Goal: Task Accomplishment & Management: Manage account settings

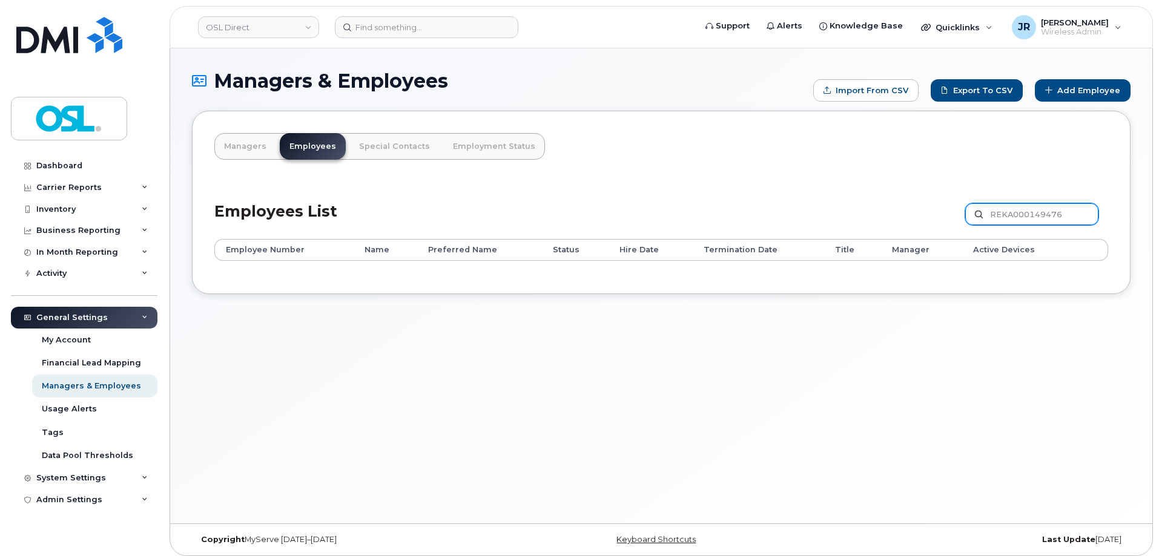
click at [1001, 205] on input "REKA000149476" at bounding box center [1031, 214] width 133 height 22
click at [1005, 206] on input "REKA000149476" at bounding box center [1031, 214] width 133 height 22
paste input "5572"
type input "REKA000145572"
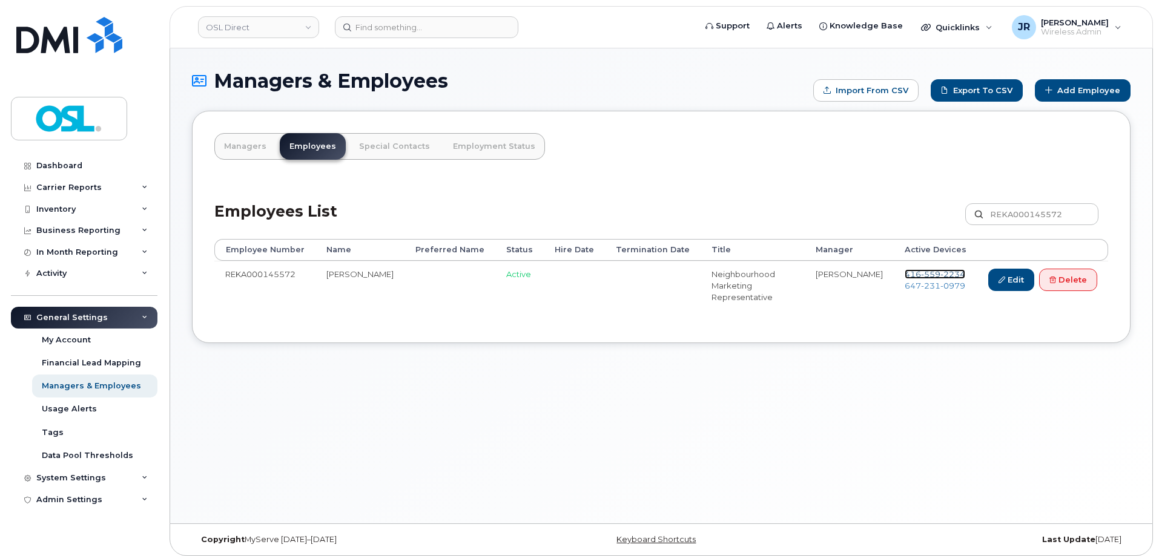
click at [926, 273] on span "559" at bounding box center [930, 274] width 19 height 10
click at [926, 283] on span "231" at bounding box center [930, 286] width 19 height 10
click at [1060, 286] on link "Delete" at bounding box center [1068, 280] width 58 height 22
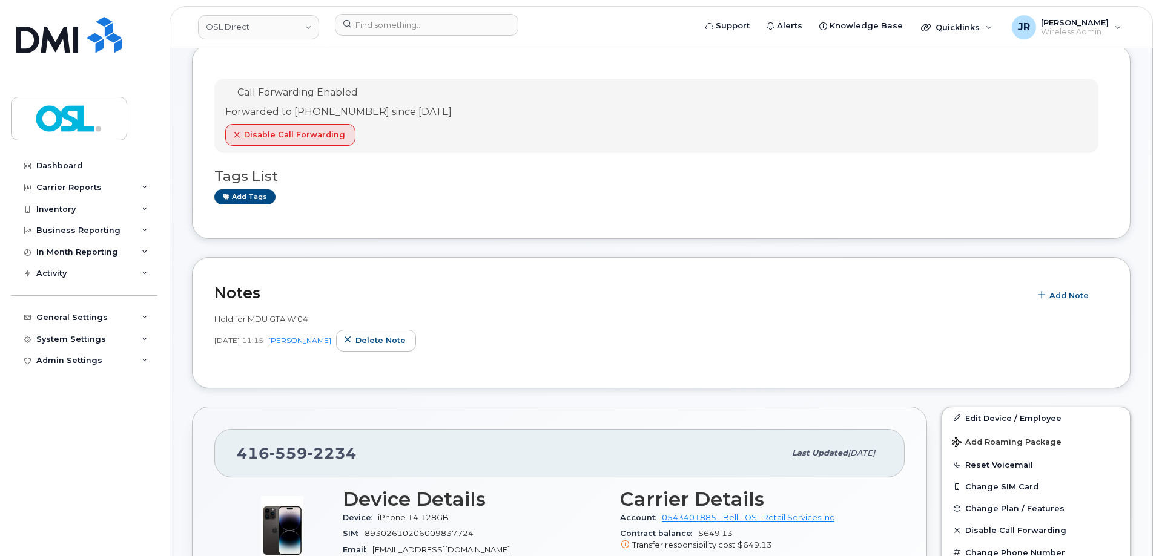
scroll to position [182, 0]
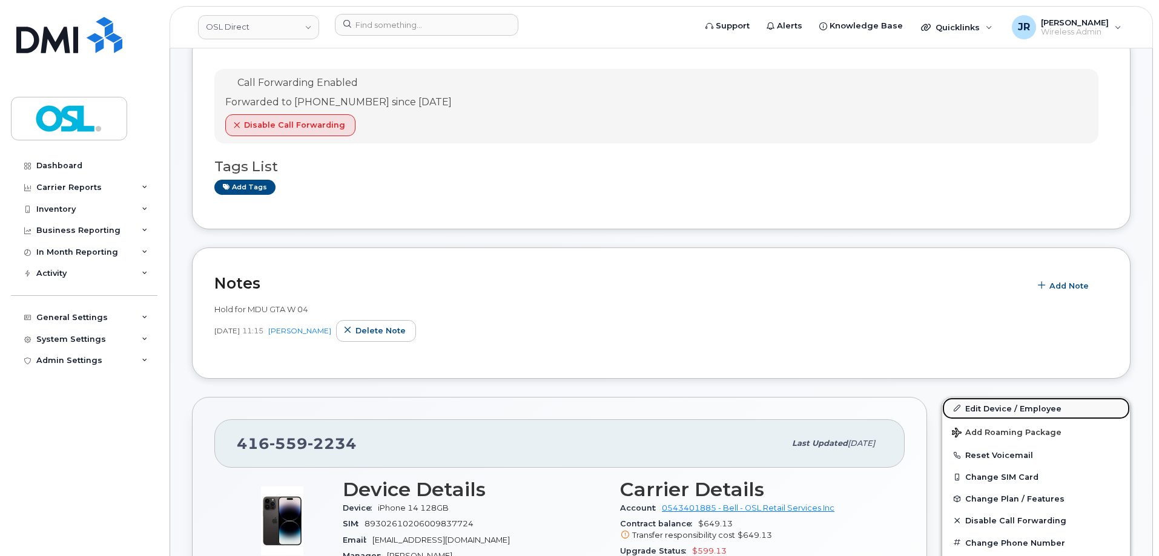
click at [983, 403] on link "Edit Device / Employee" at bounding box center [1036, 409] width 188 height 22
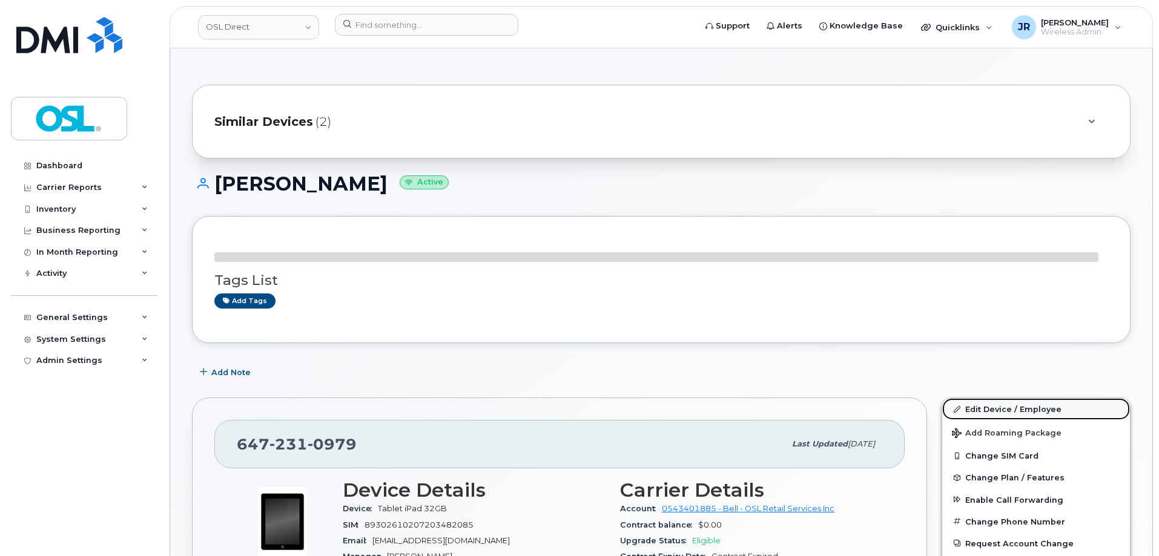
click at [998, 404] on link "Edit Device / Employee" at bounding box center [1036, 409] width 188 height 22
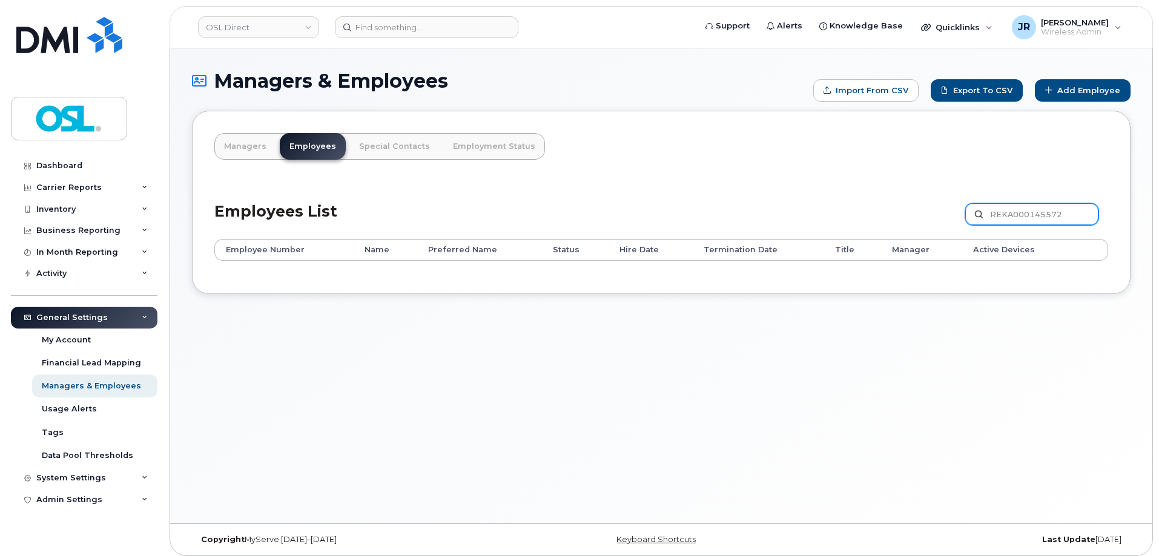
click at [1023, 216] on input "REKA000145572" at bounding box center [1031, 214] width 133 height 22
click at [1025, 211] on input "REKA000145572" at bounding box center [1031, 214] width 133 height 22
paste input "55177"
type input "REKA000155177"
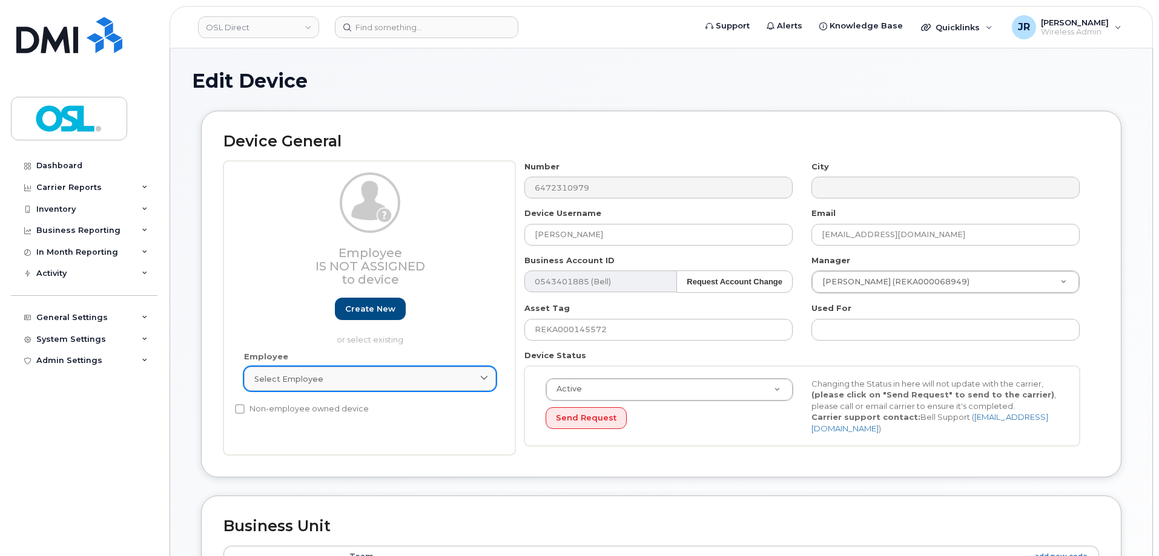
click at [354, 386] on link "Select employee" at bounding box center [370, 379] width 252 height 24
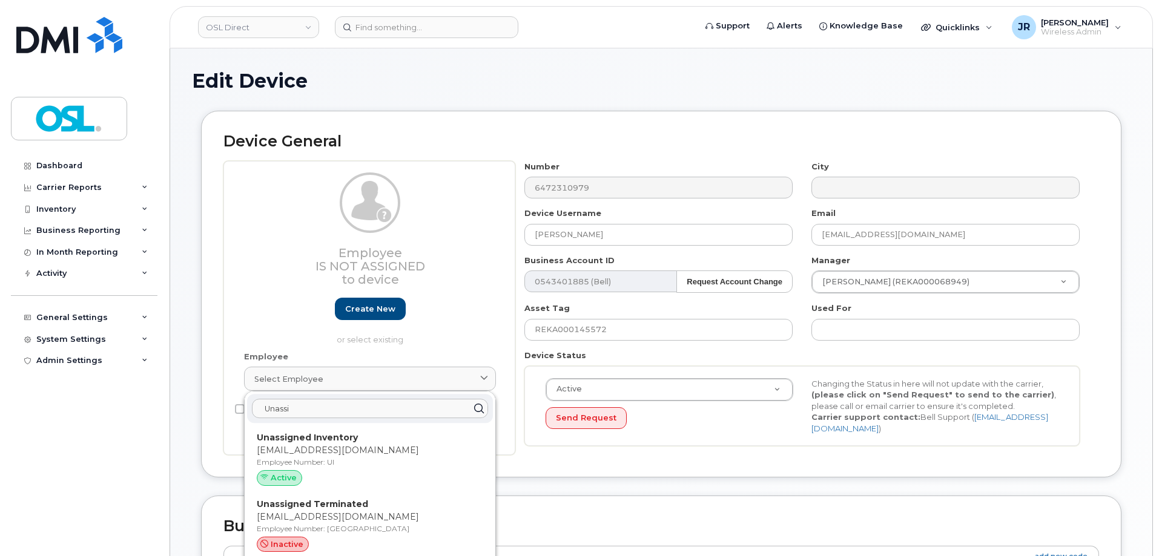
type input "Unassi"
click at [358, 509] on strong "Unassigned Terminated" at bounding box center [312, 504] width 111 height 11
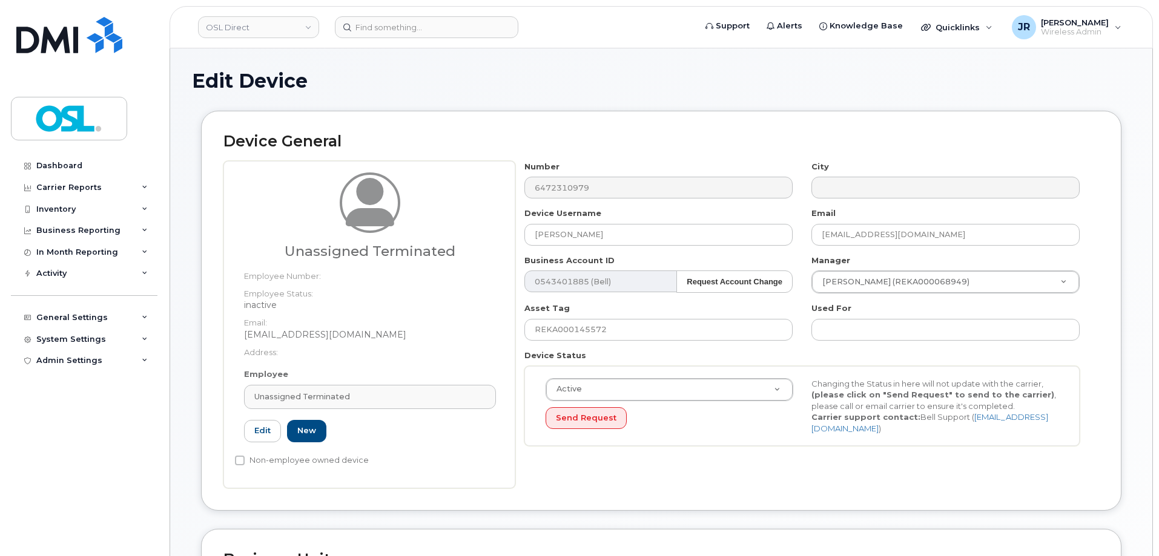
type input "UT"
type input "Unassigned Terminated"
type input "support_2@osldirect.com"
type input "4117510"
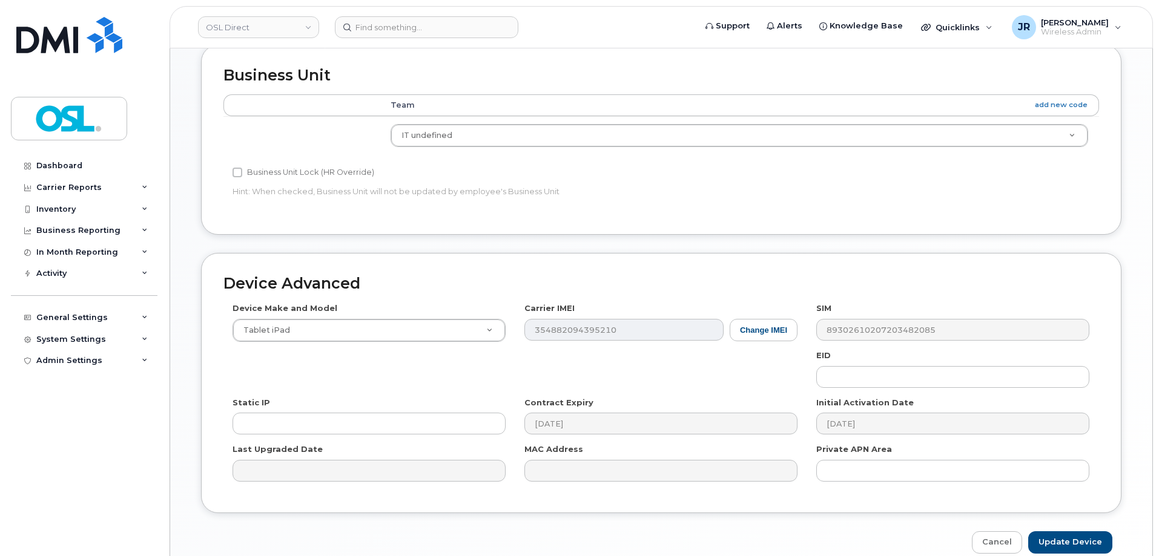
scroll to position [542, 0]
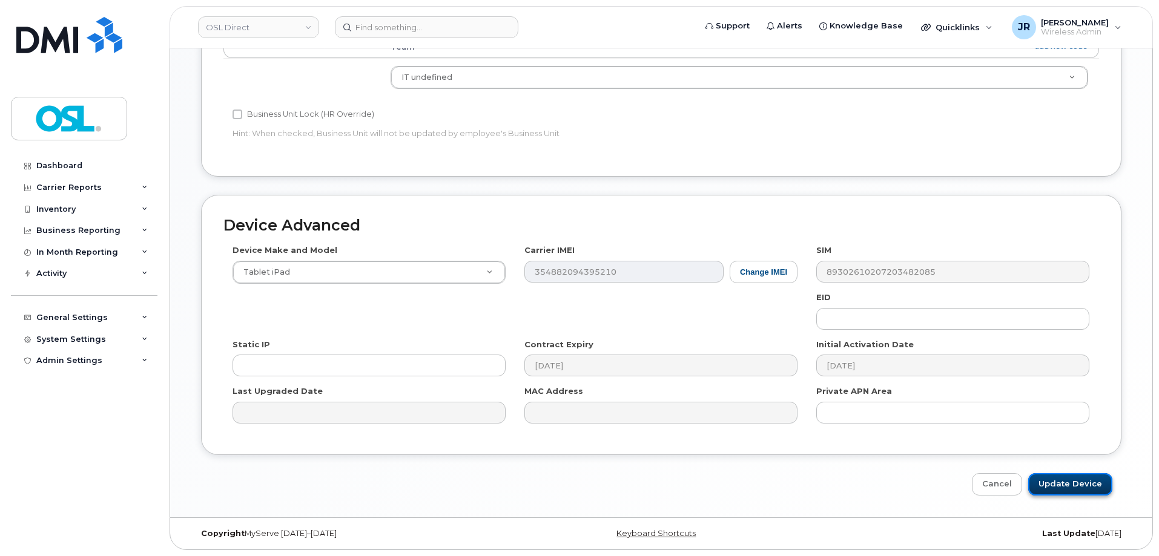
click at [1069, 480] on input "Update Device" at bounding box center [1070, 484] width 84 height 22
type input "Saving..."
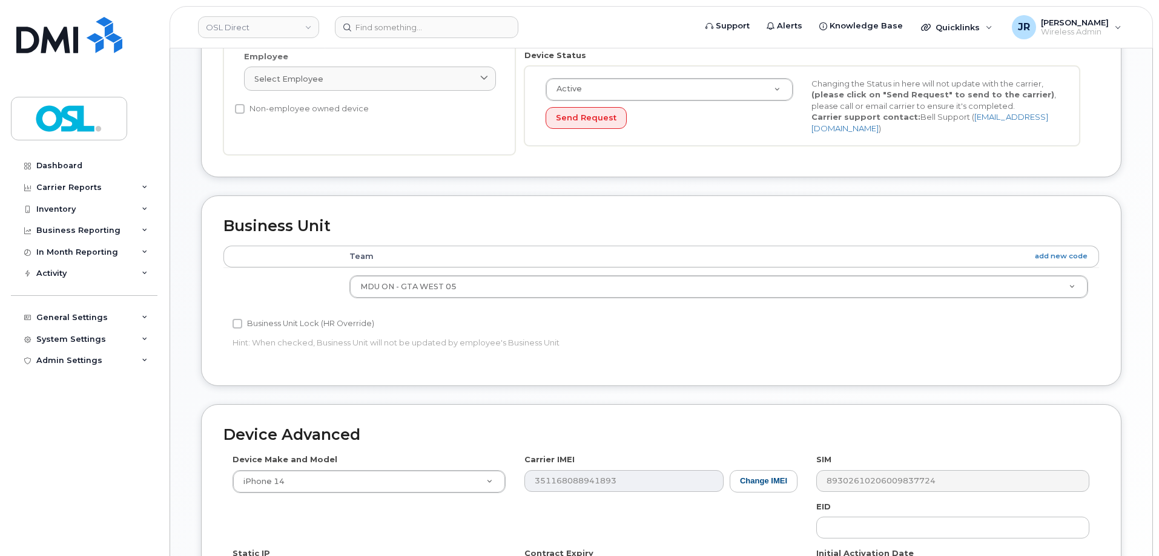
scroll to position [303, 0]
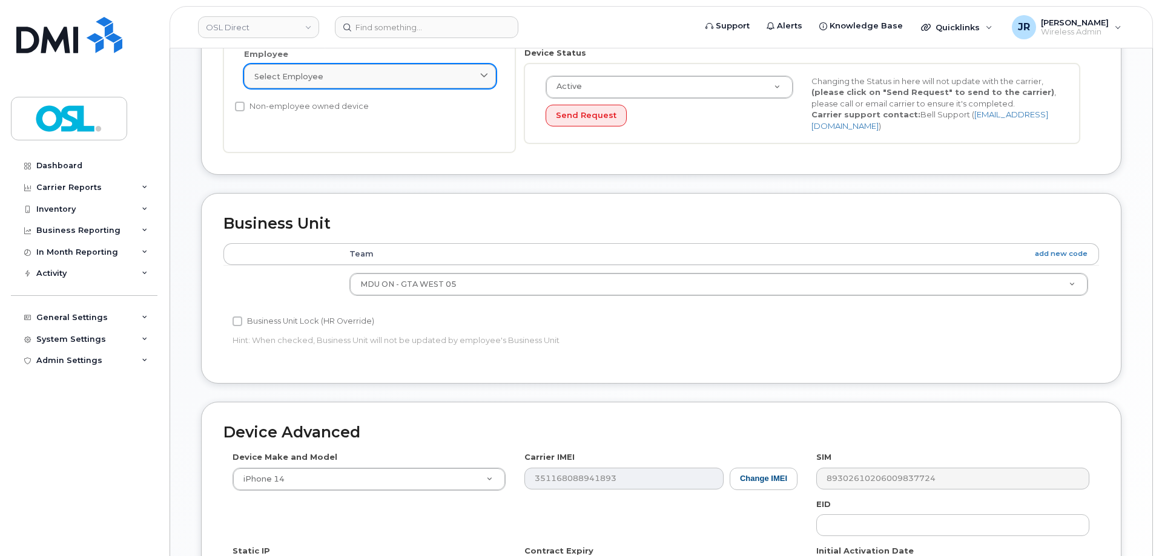
click at [386, 64] on link "Select employee" at bounding box center [370, 76] width 252 height 24
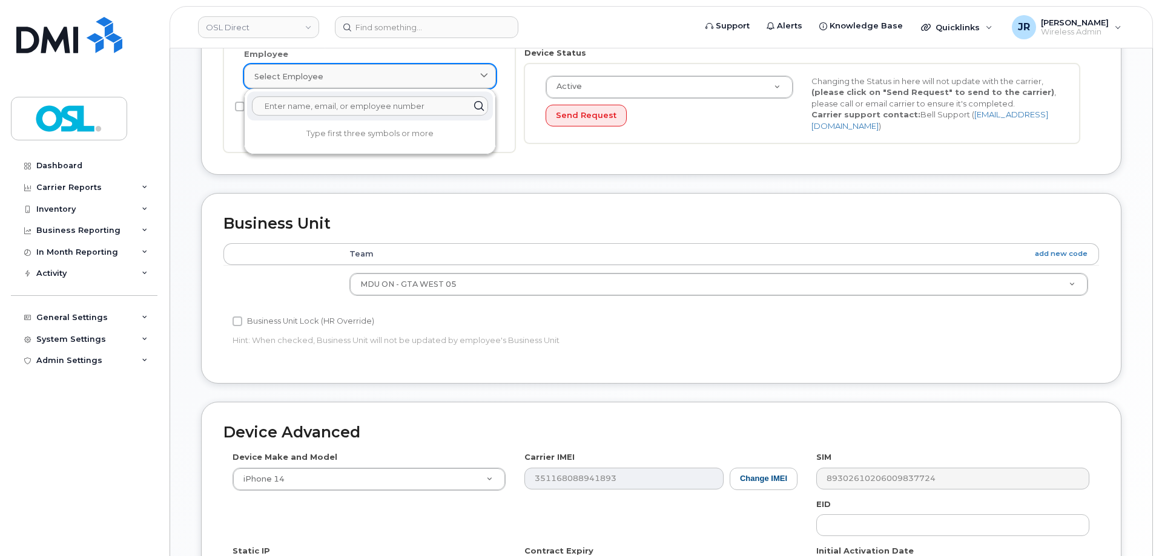
click at [387, 81] on div "Select employee" at bounding box center [369, 77] width 231 height 12
click at [366, 111] on input "text" at bounding box center [370, 105] width 236 height 19
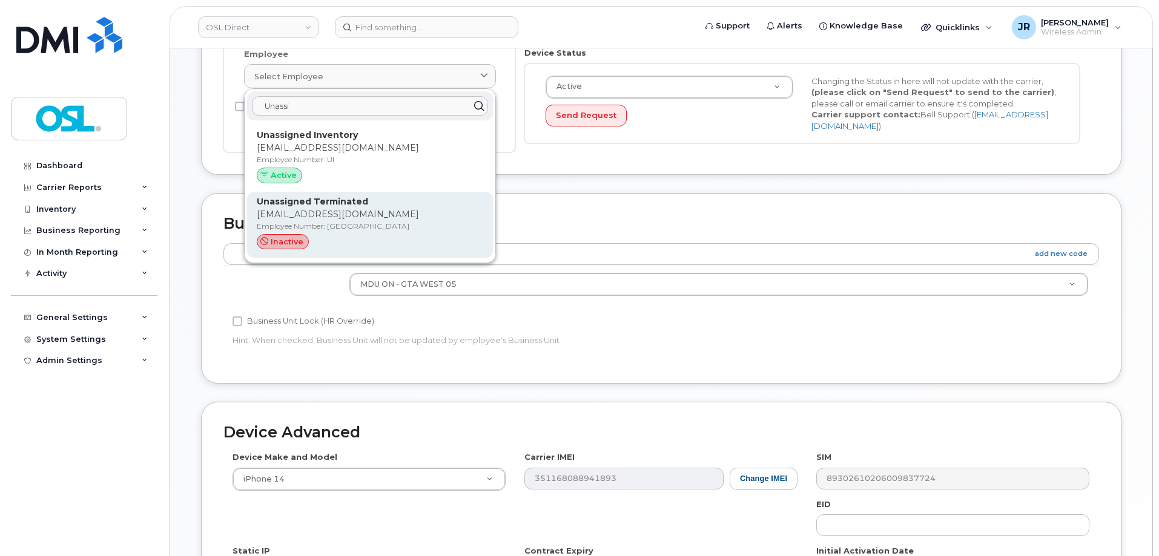
type input "Unassi"
click at [329, 228] on p "Employee Number: UT" at bounding box center [370, 226] width 226 height 11
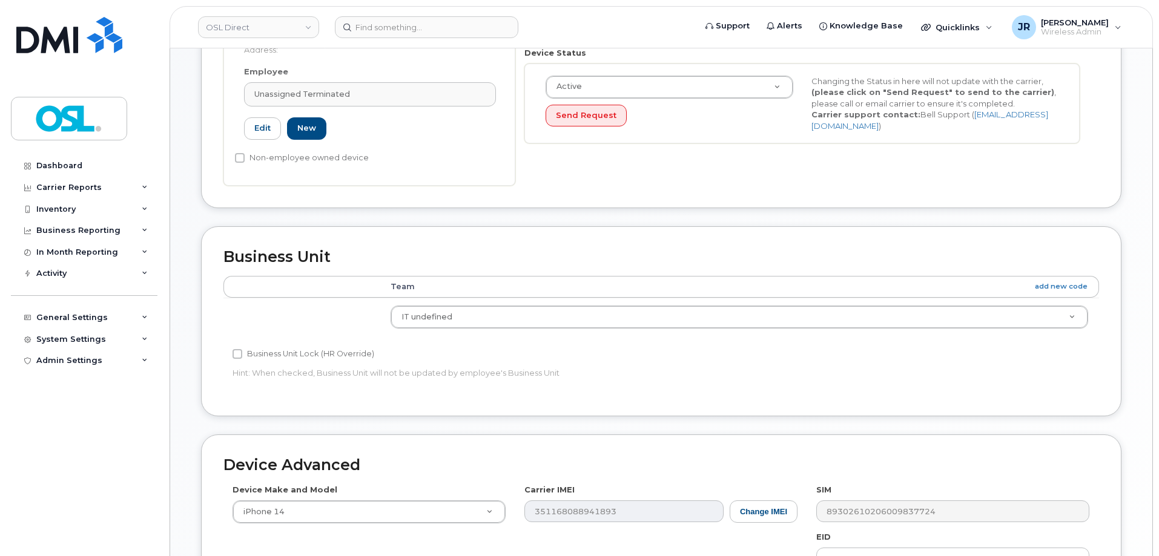
type input "UT"
type input "Unassigned Terminated"
type input "[EMAIL_ADDRESS][DOMAIN_NAME]"
type input "4117510"
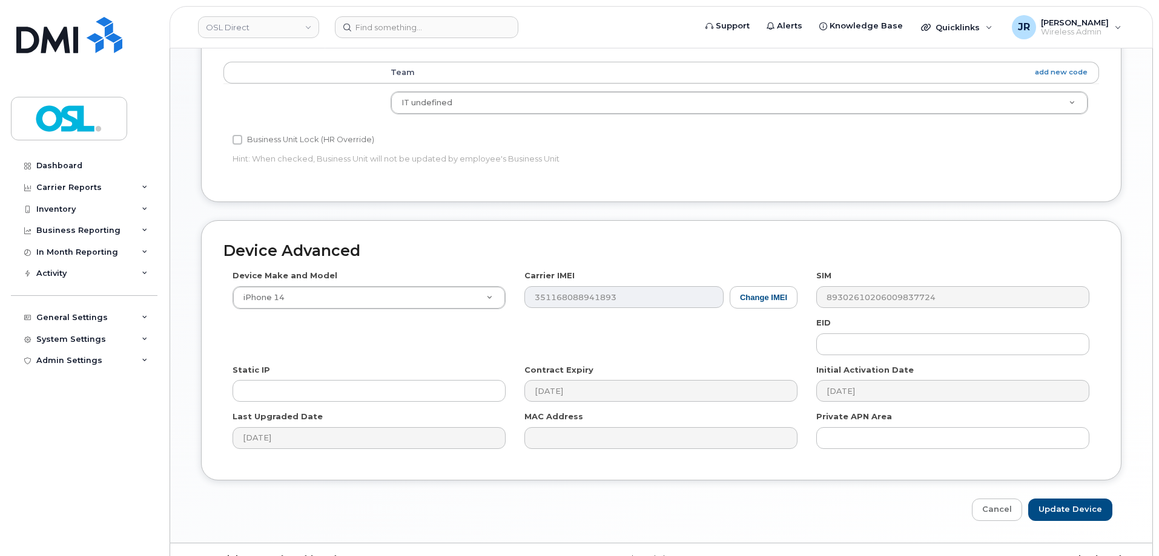
scroll to position [542, 0]
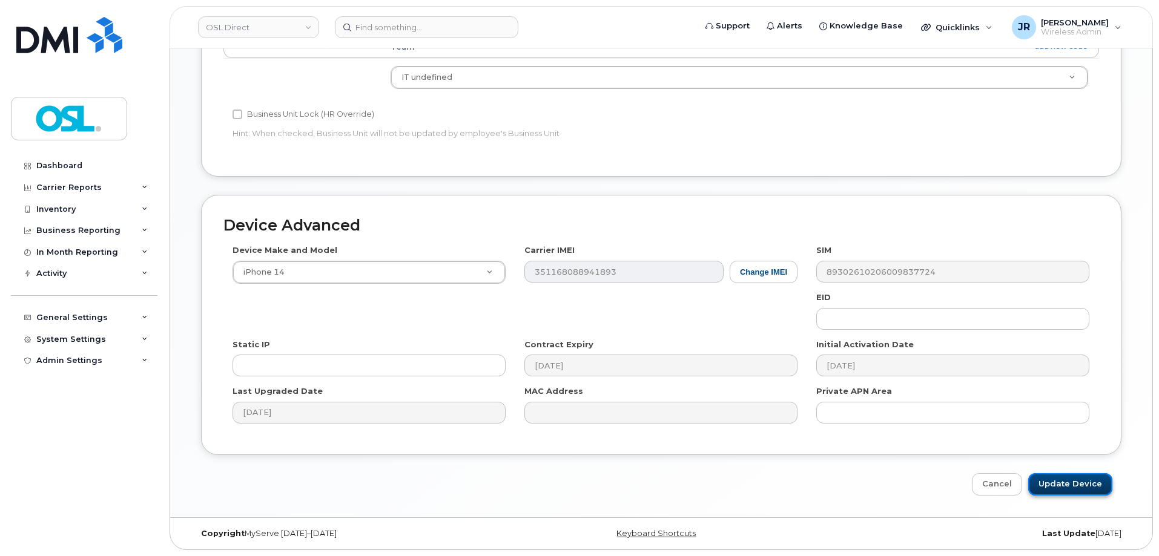
click at [1076, 480] on input "Update Device" at bounding box center [1070, 484] width 84 height 22
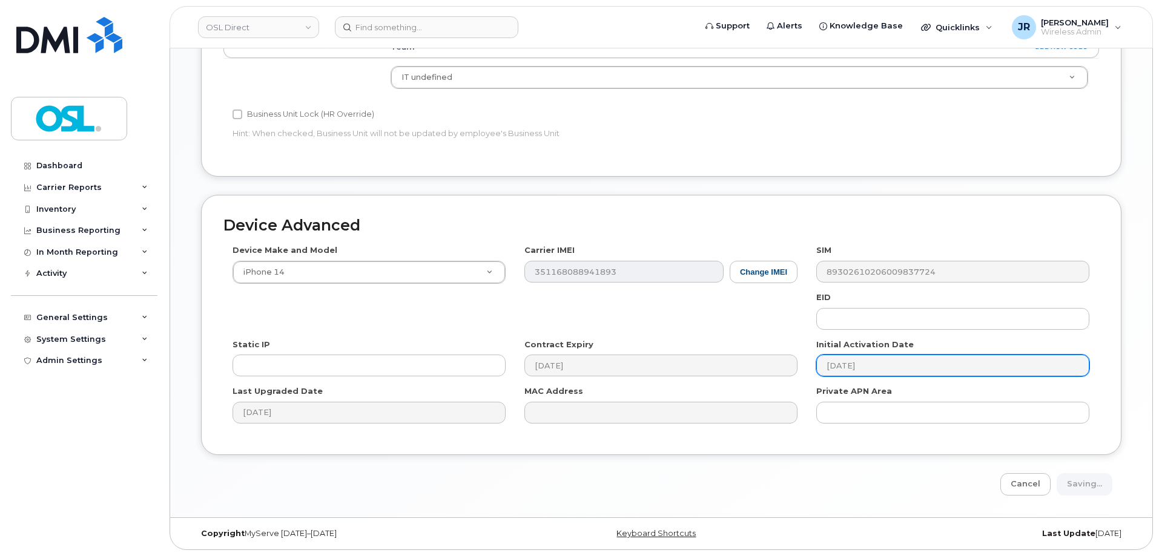
type input "Saving..."
